Goal: Transaction & Acquisition: Purchase product/service

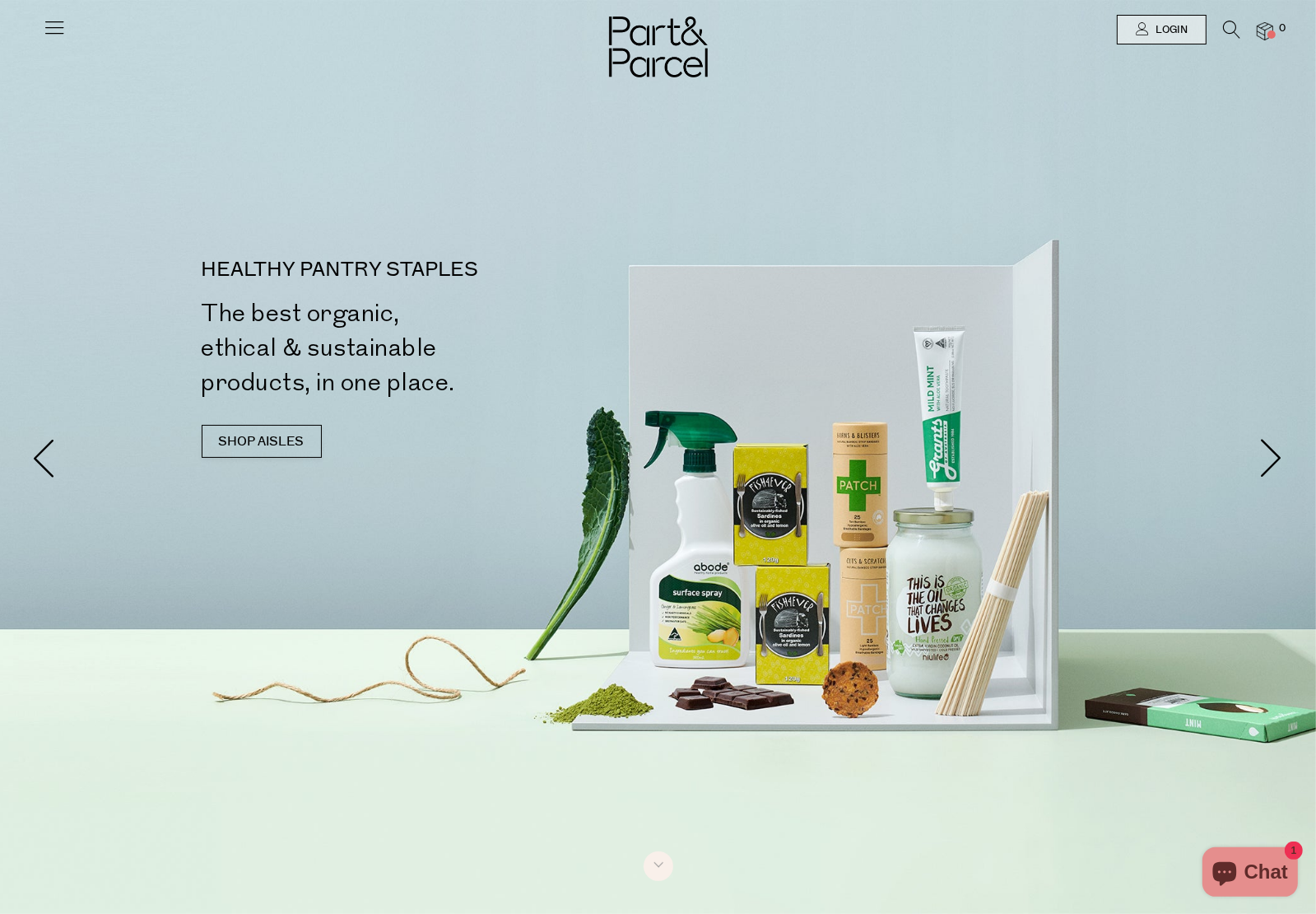
click at [1224, 27] on icon at bounding box center [1231, 30] width 17 height 18
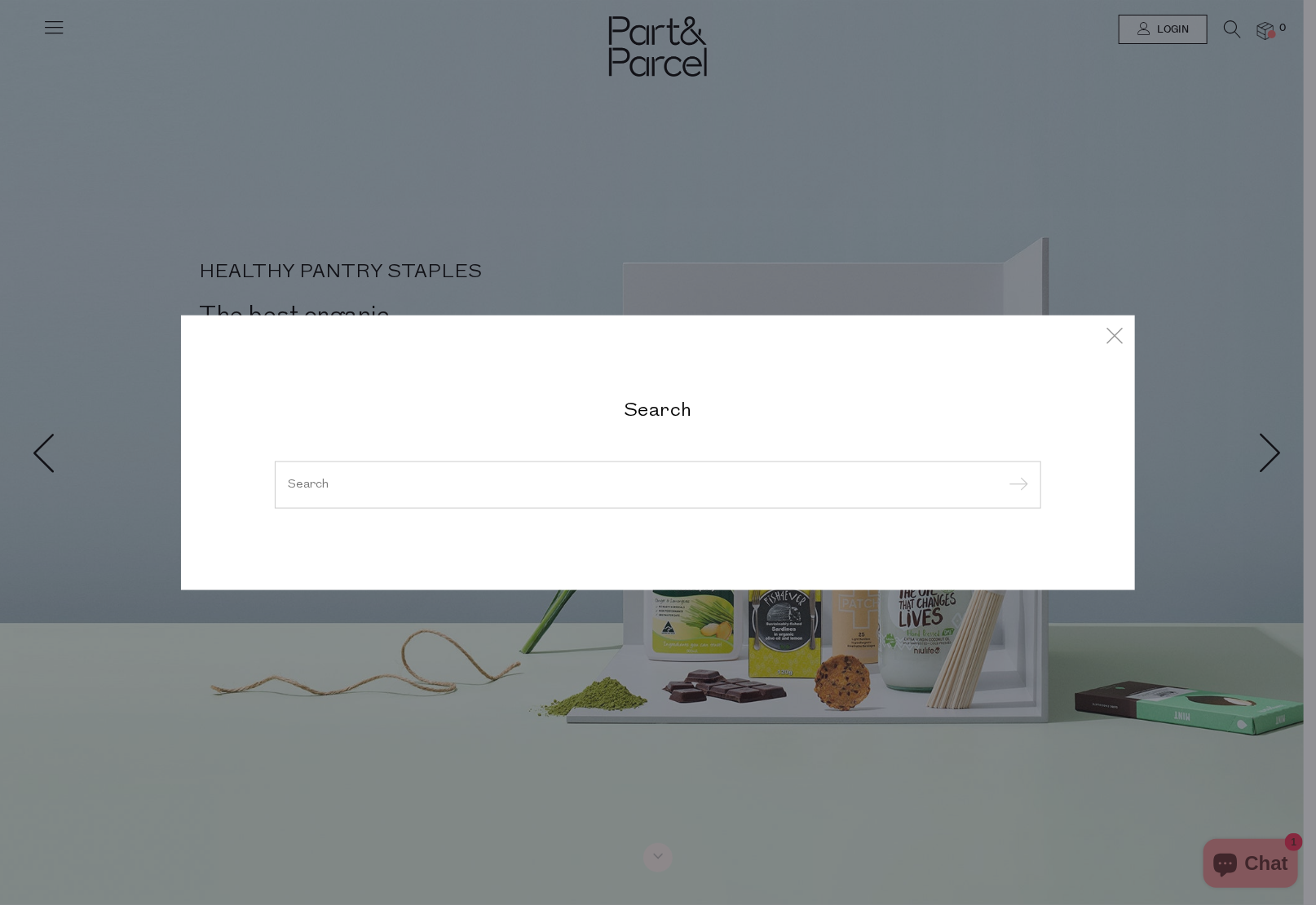
type input "o"
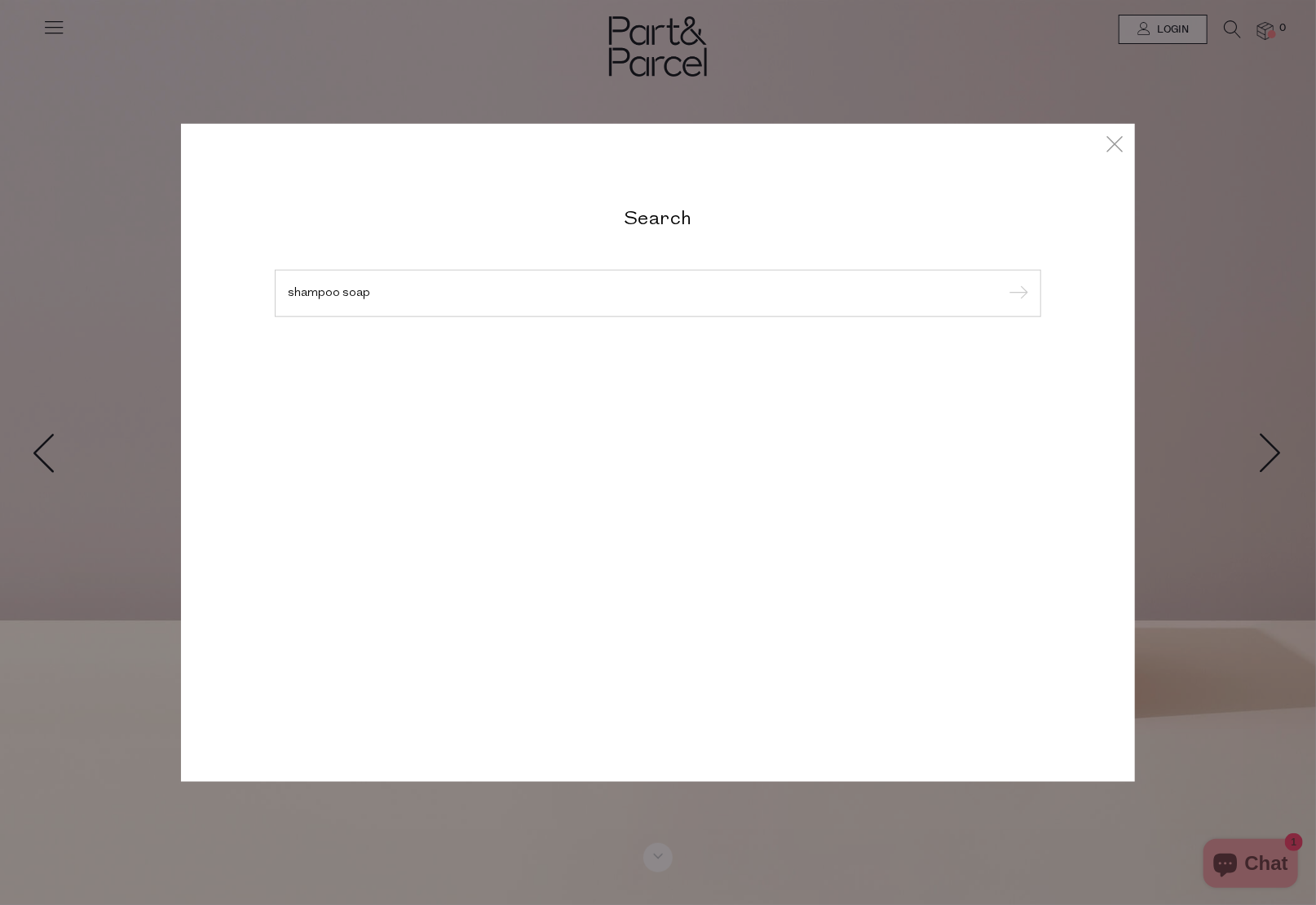
type input "shampoo soap"
click at [1003, 282] on input "submit" at bounding box center [1016, 295] width 25 height 25
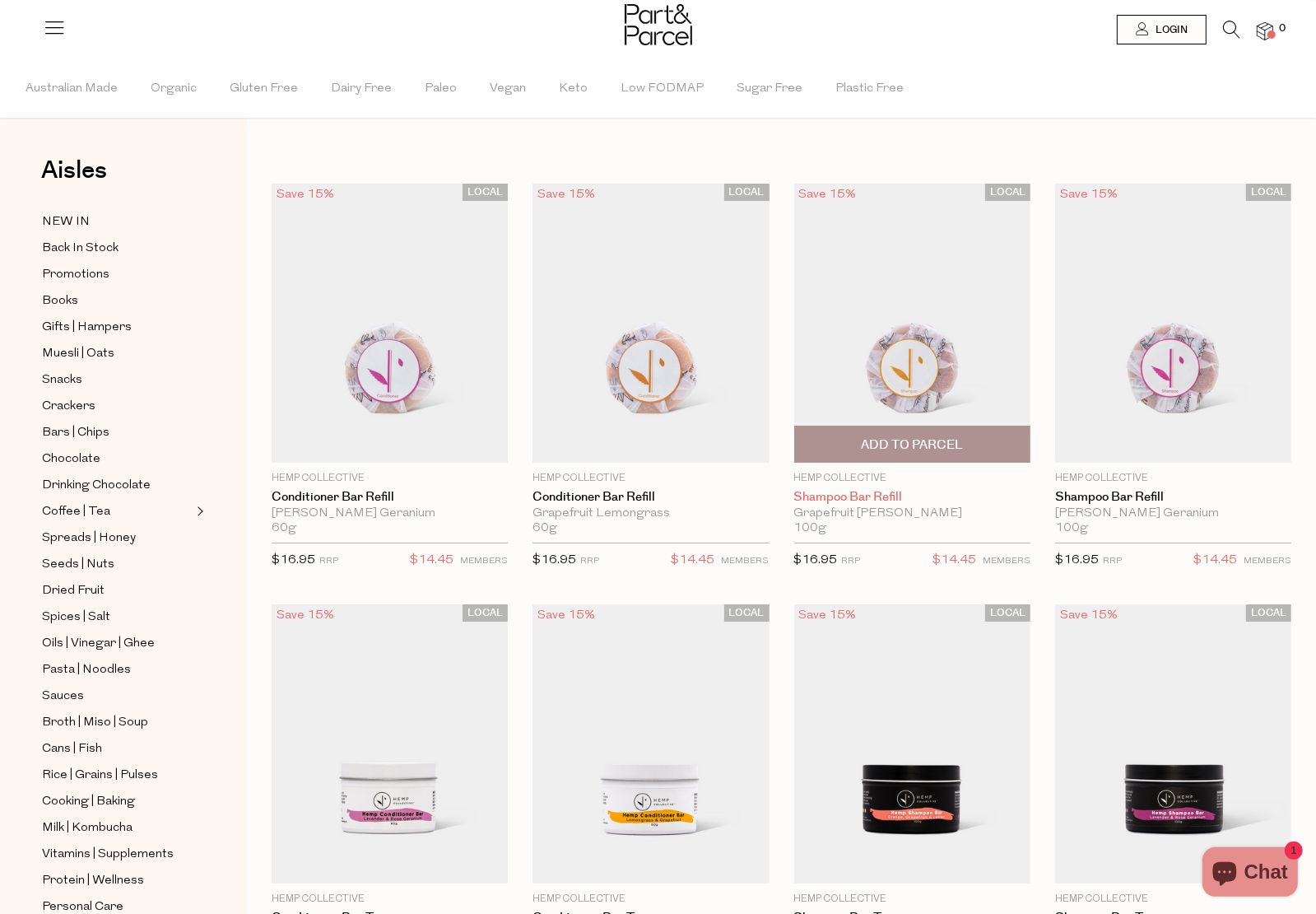
click at [795, 490] on link "Shampoo Bar Refill" at bounding box center [913, 497] width 237 height 15
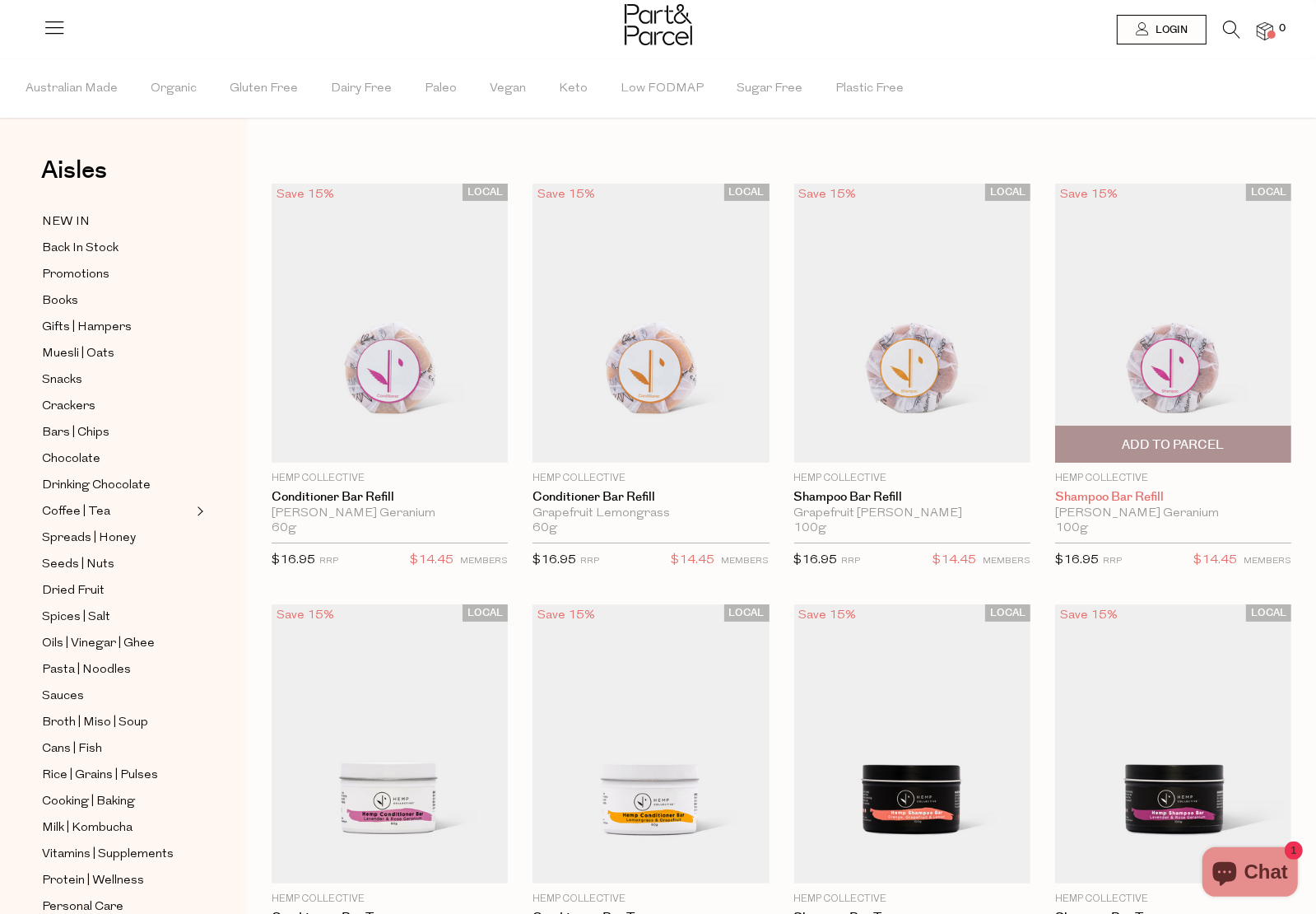
click at [1055, 490] on link "Shampoo Bar Refill" at bounding box center [1174, 497] width 237 height 15
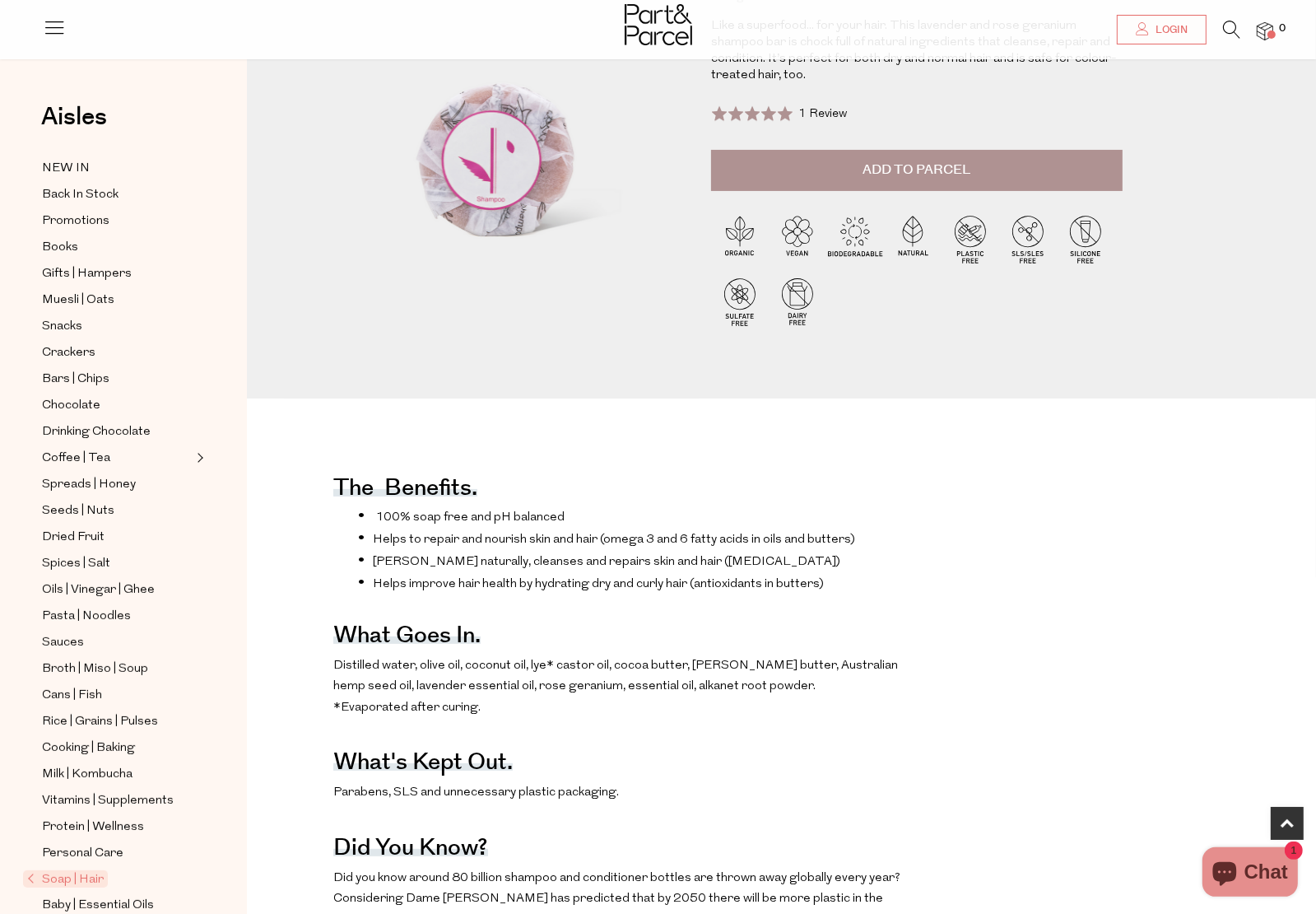
scroll to position [412, 0]
